Goal: Find specific page/section: Find specific page/section

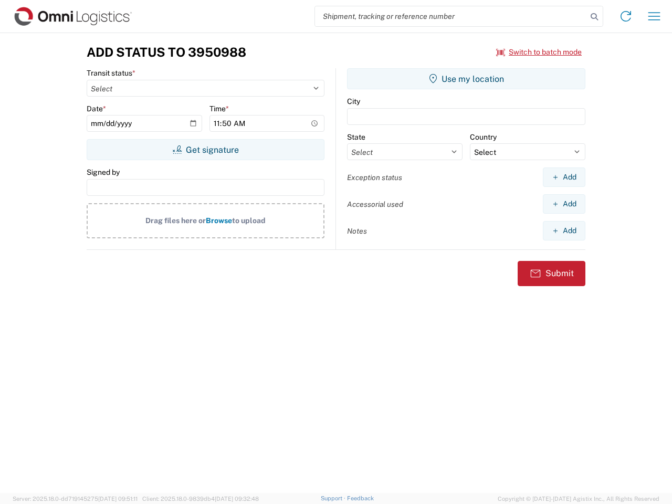
click at [451, 16] on input "search" at bounding box center [451, 16] width 272 height 20
click at [594, 17] on icon at bounding box center [594, 16] width 15 height 15
click at [626, 16] on icon at bounding box center [625, 16] width 17 height 17
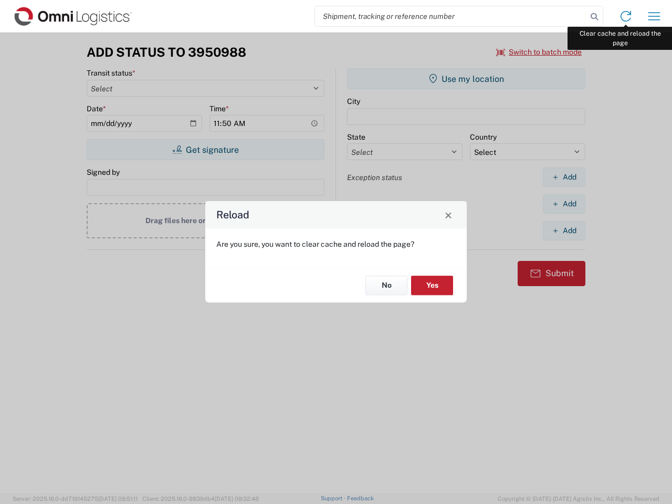
click at [654, 16] on div "Reload Are you sure, you want to clear cache and reload the page? No Yes" at bounding box center [336, 252] width 672 height 504
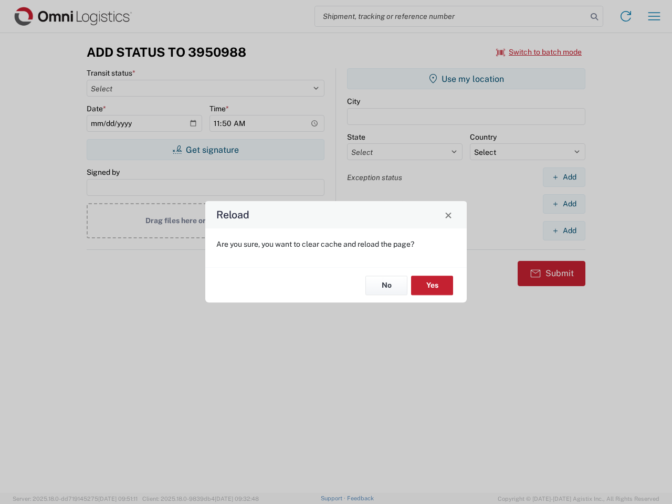
click at [539, 52] on div "Reload Are you sure, you want to clear cache and reload the page? No Yes" at bounding box center [336, 252] width 672 height 504
click at [205, 150] on div "Reload Are you sure, you want to clear cache and reload the page? No Yes" at bounding box center [336, 252] width 672 height 504
click at [466, 79] on div "Reload Are you sure, you want to clear cache and reload the page? No Yes" at bounding box center [336, 252] width 672 height 504
click at [564, 177] on div "Reload Are you sure, you want to clear cache and reload the page? No Yes" at bounding box center [336, 252] width 672 height 504
click at [564, 204] on div "Reload Are you sure, you want to clear cache and reload the page? No Yes" at bounding box center [336, 252] width 672 height 504
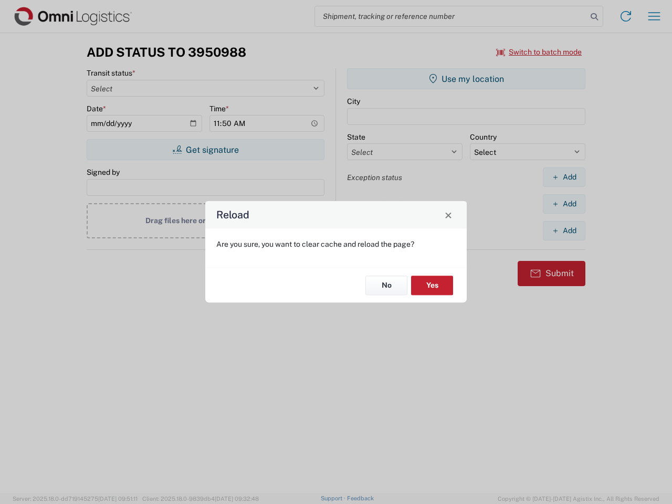
click at [564, 230] on div "Reload Are you sure, you want to clear cache and reload the page? No Yes" at bounding box center [336, 252] width 672 height 504
